Goal: Communication & Community: Answer question/provide support

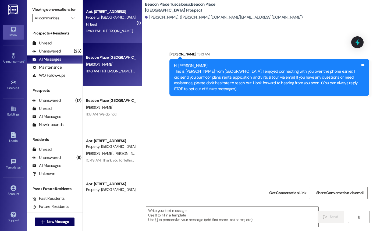
click at [88, 32] on div "12:49 PM: Hi Emma, Thank you so much! I will try to clean it again and see if t…" at bounding box center [161, 30] width 150 height 5
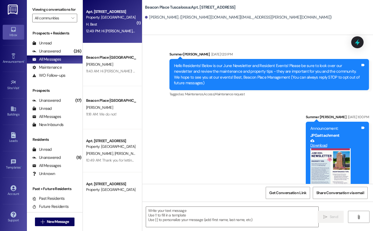
scroll to position [5096, 0]
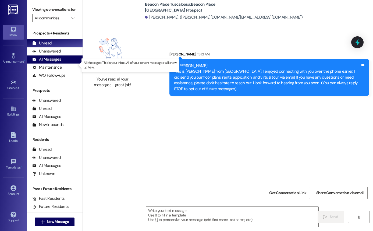
click at [52, 62] on div "All Messages" at bounding box center [46, 59] width 29 height 6
